Goal: Transaction & Acquisition: Book appointment/travel/reservation

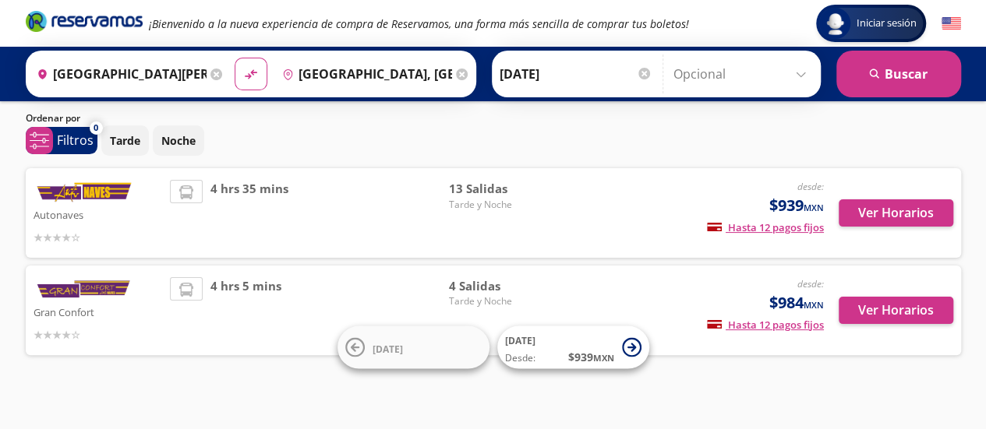
scroll to position [55, 0]
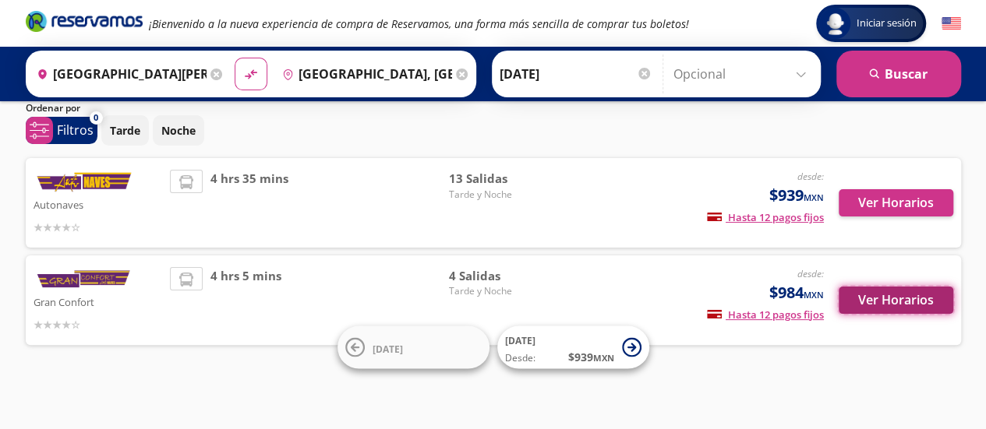
click at [865, 301] on button "Ver Horarios" at bounding box center [896, 300] width 115 height 27
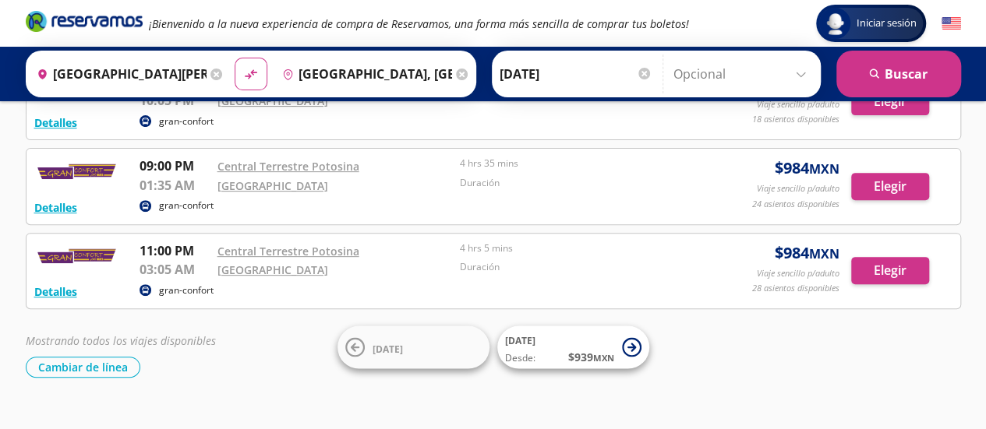
scroll to position [231, 0]
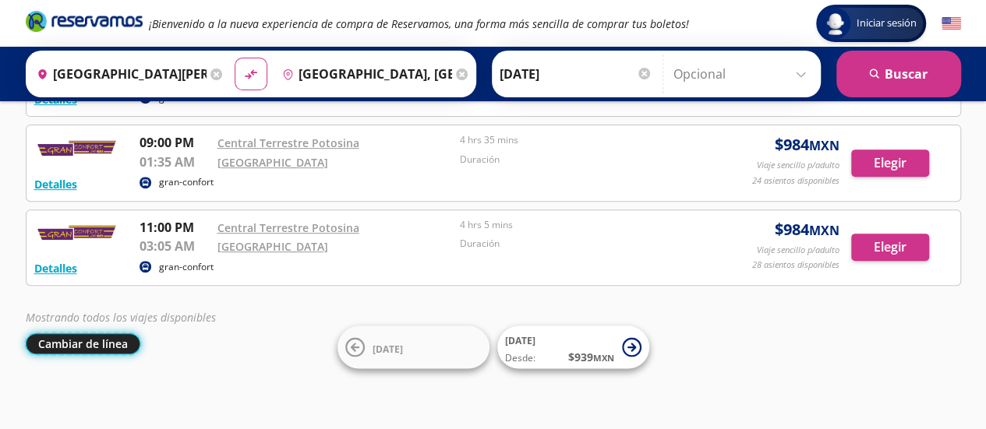
click at [94, 334] on button "Cambiar de línea" at bounding box center [83, 344] width 115 height 21
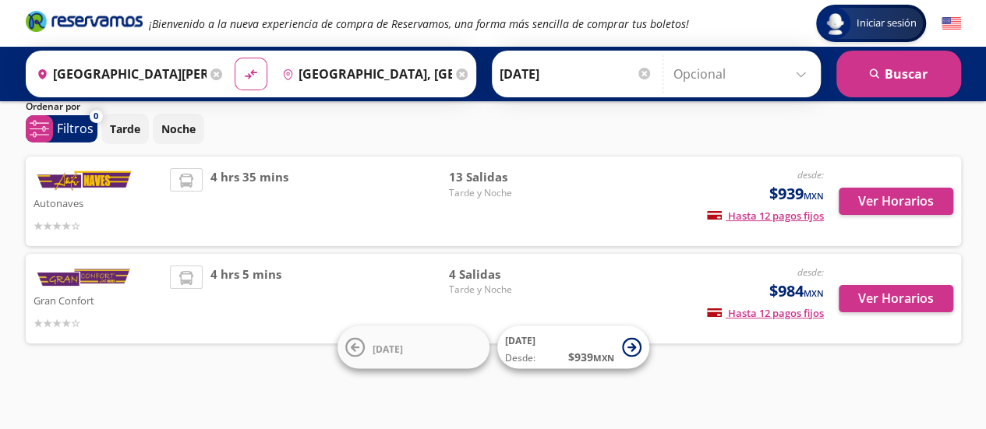
scroll to position [55, 0]
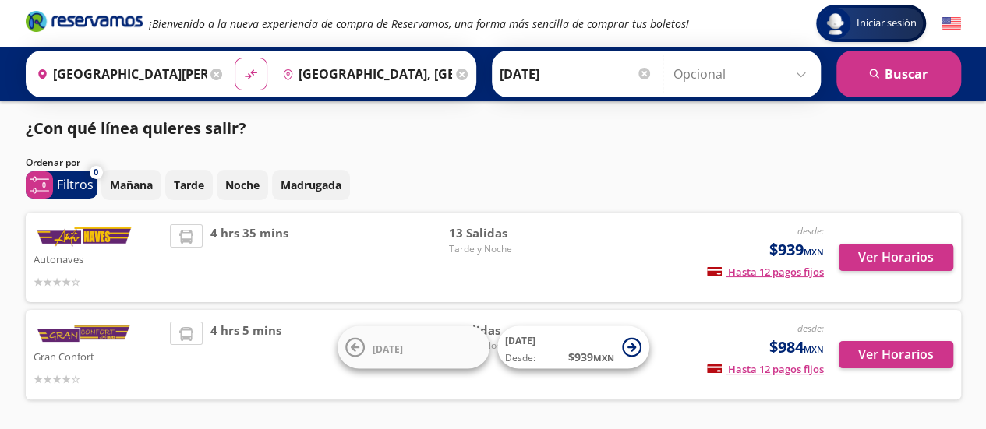
scroll to position [55, 0]
